Goal: Information Seeking & Learning: Learn about a topic

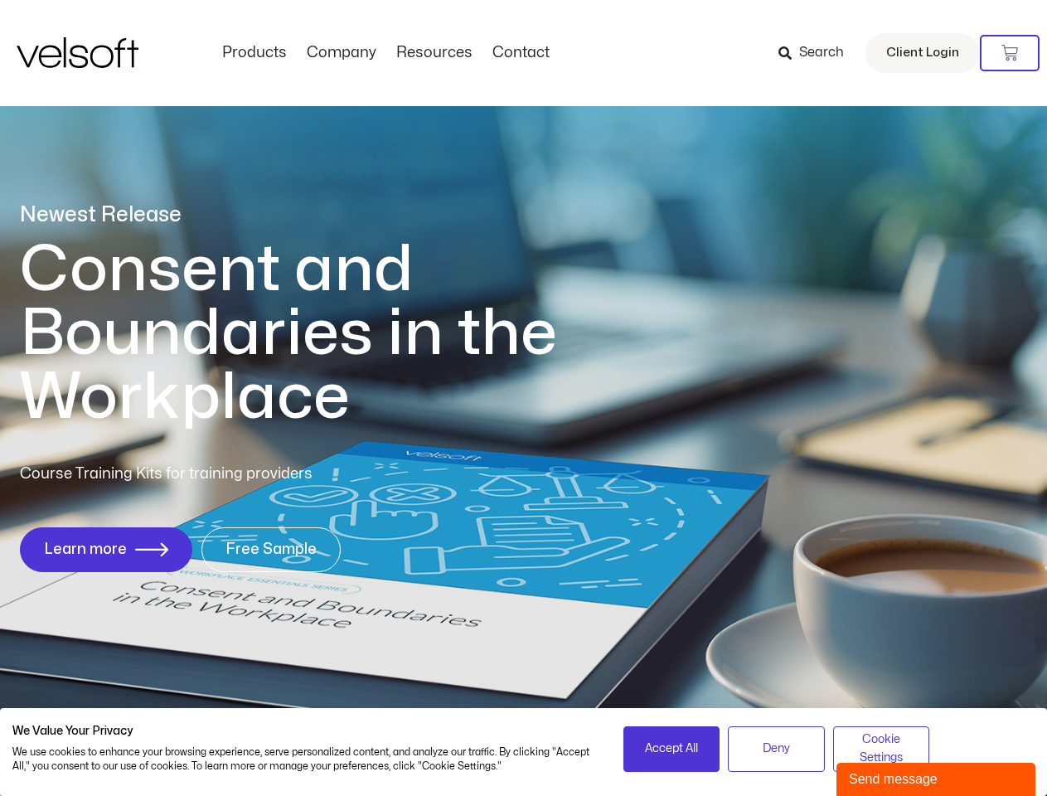
click at [523, 398] on h1 "Consent and Boundaries in the Workplace" at bounding box center [322, 333] width 605 height 191
click at [1010, 53] on icon at bounding box center [1009, 53] width 17 height 17
click at [671, 748] on span "Accept All" at bounding box center [671, 748] width 53 height 18
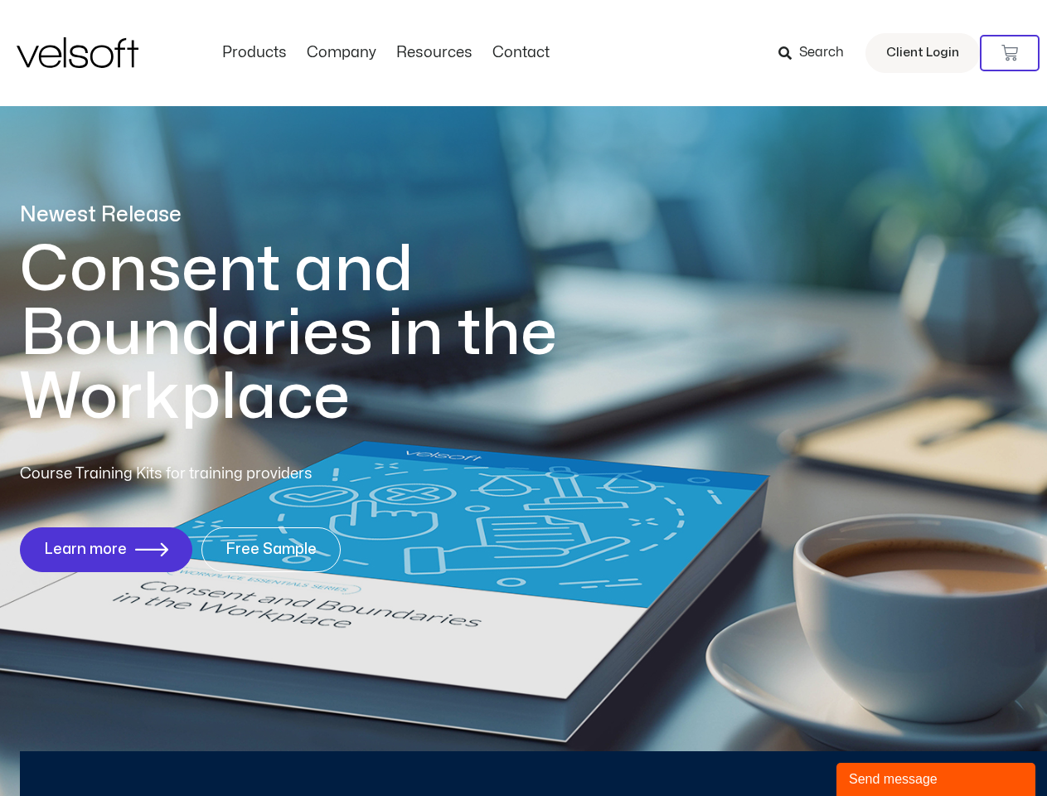
click at [776, 748] on div "Newest Release Consent and Boundaries in the Workplace Course Training Kits for…" at bounding box center [523, 395] width 1047 height 805
click at [881, 748] on div "Newest Release Consent and Boundaries in the Workplace Course Training Kits for…" at bounding box center [523, 395] width 1047 height 805
click at [936, 779] on div "Send message" at bounding box center [936, 779] width 174 height 20
